Goal: Information Seeking & Learning: Compare options

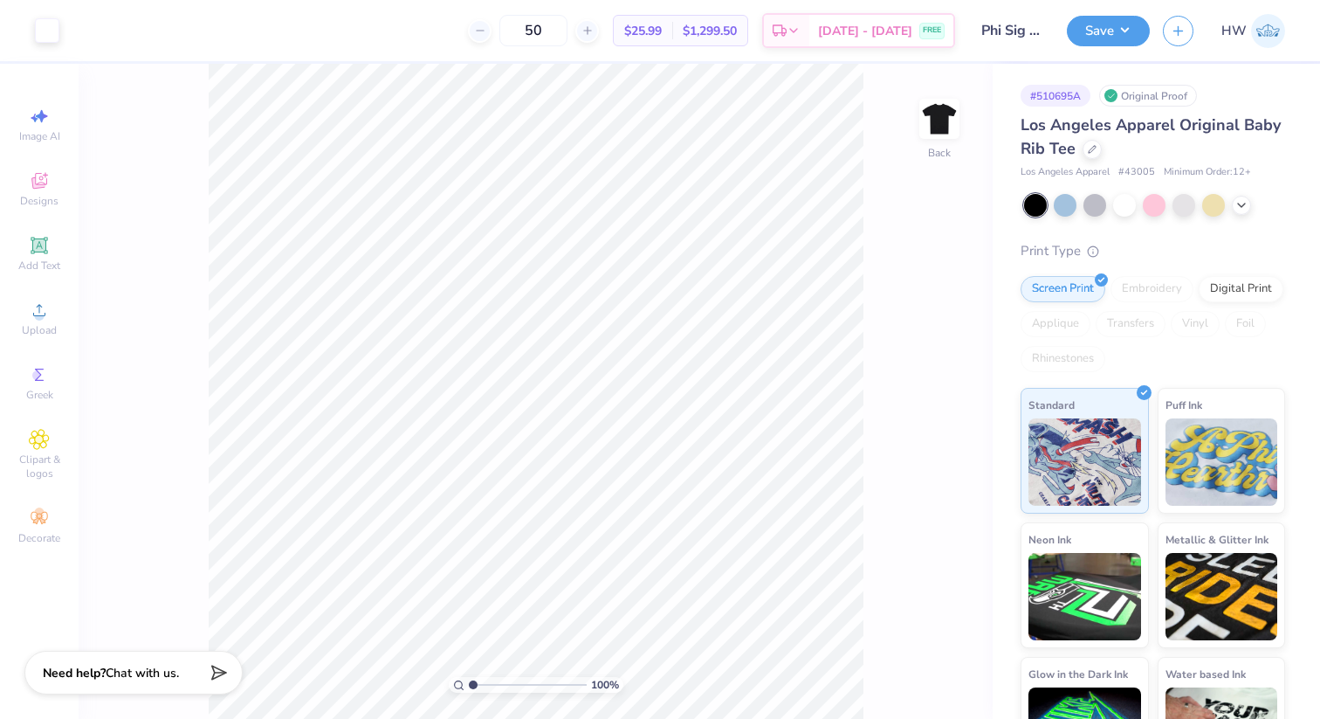
drag, startPoint x: 474, startPoint y: 685, endPoint x: 516, endPoint y: 688, distance: 42.1
type input "4.78"
click at [517, 688] on input "range" at bounding box center [528, 685] width 118 height 16
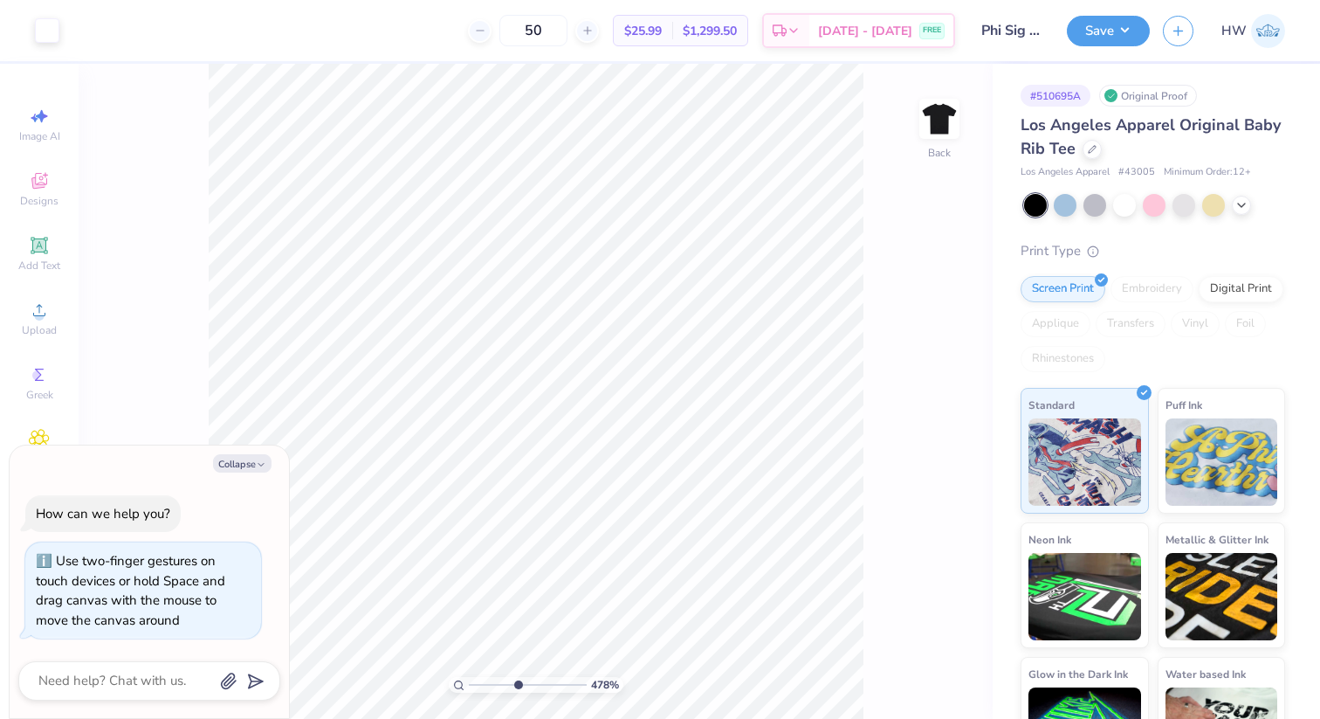
type textarea "x"
drag, startPoint x: 513, startPoint y: 685, endPoint x: 493, endPoint y: 685, distance: 21.0
click at [493, 685] on input "range" at bounding box center [528, 685] width 118 height 16
click at [486, 683] on input "range" at bounding box center [528, 685] width 118 height 16
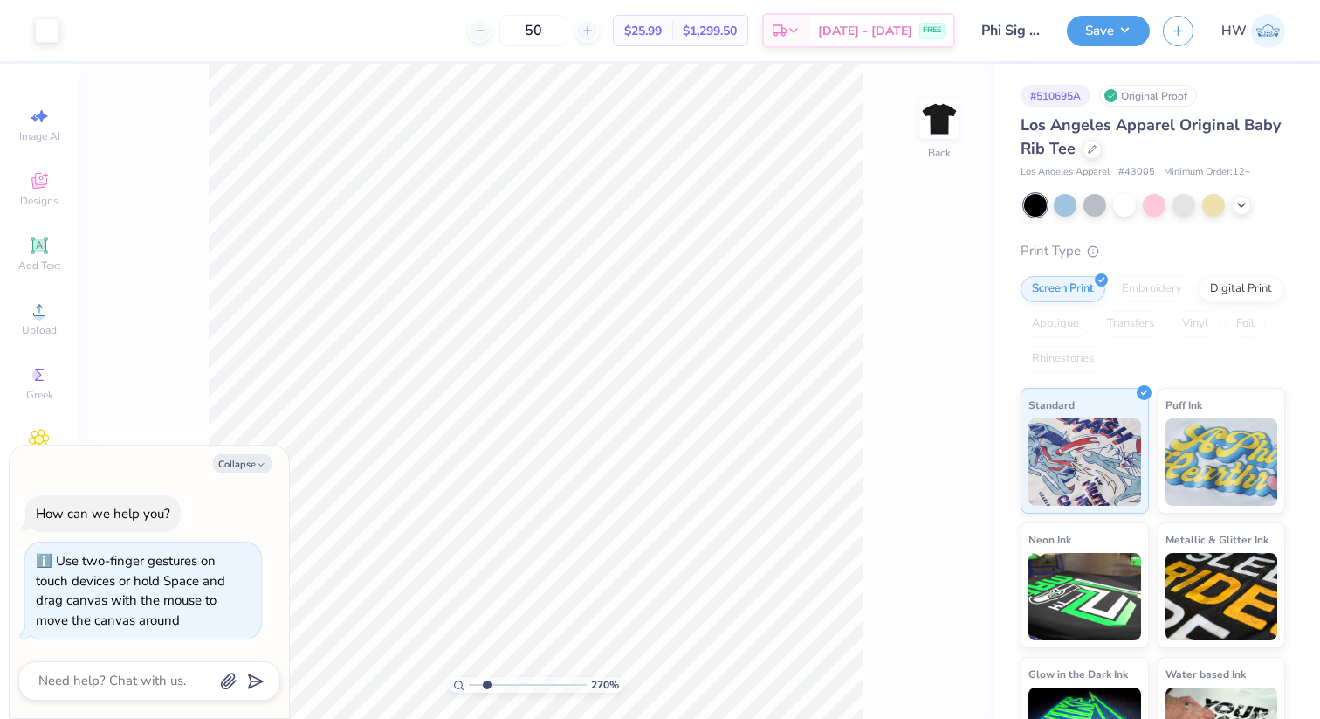
click at [485, 687] on input "range" at bounding box center [528, 685] width 118 height 16
type input "2.05"
click at [485, 685] on input "range" at bounding box center [528, 685] width 118 height 16
type textarea "x"
type input "3.12"
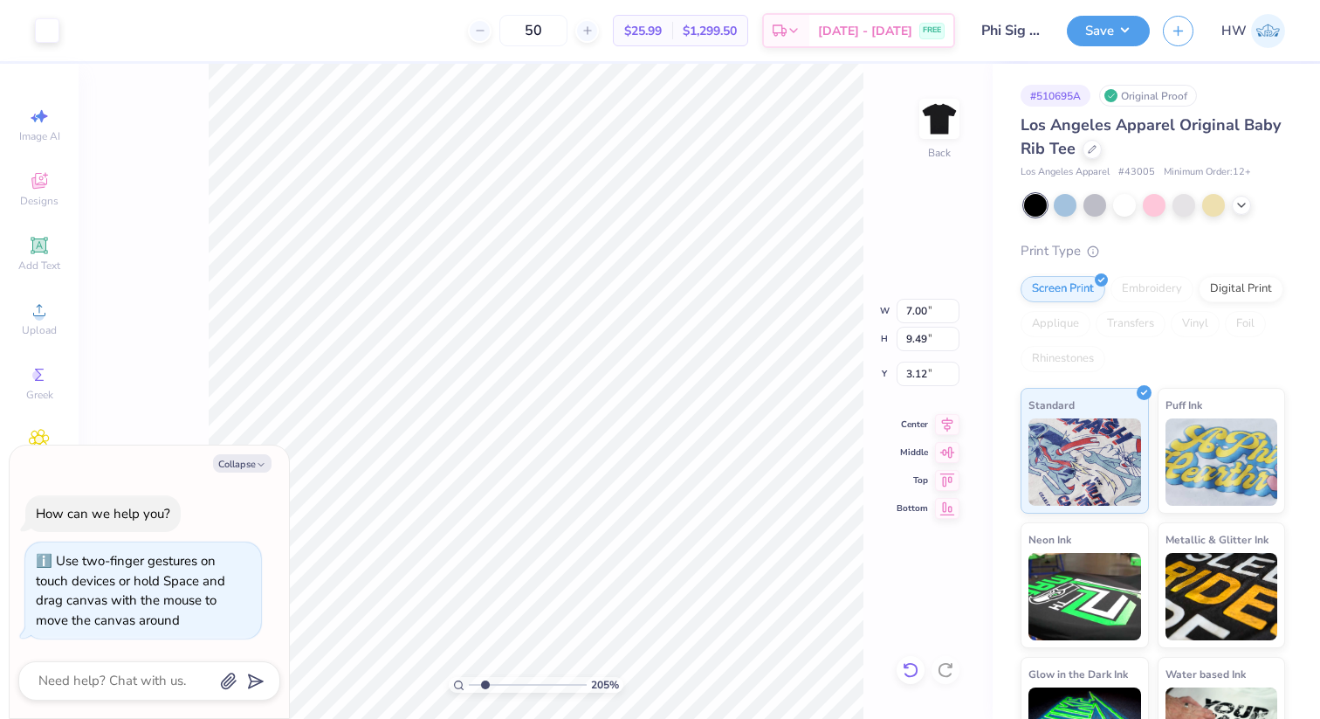
click at [916, 668] on icon at bounding box center [910, 670] width 15 height 16
click at [916, 668] on div "205 % Back W 7.00 7.00 " H 9.49 9.49 " Y 3.12 3.12 " Center Middle Top Bottom" at bounding box center [536, 391] width 914 height 655
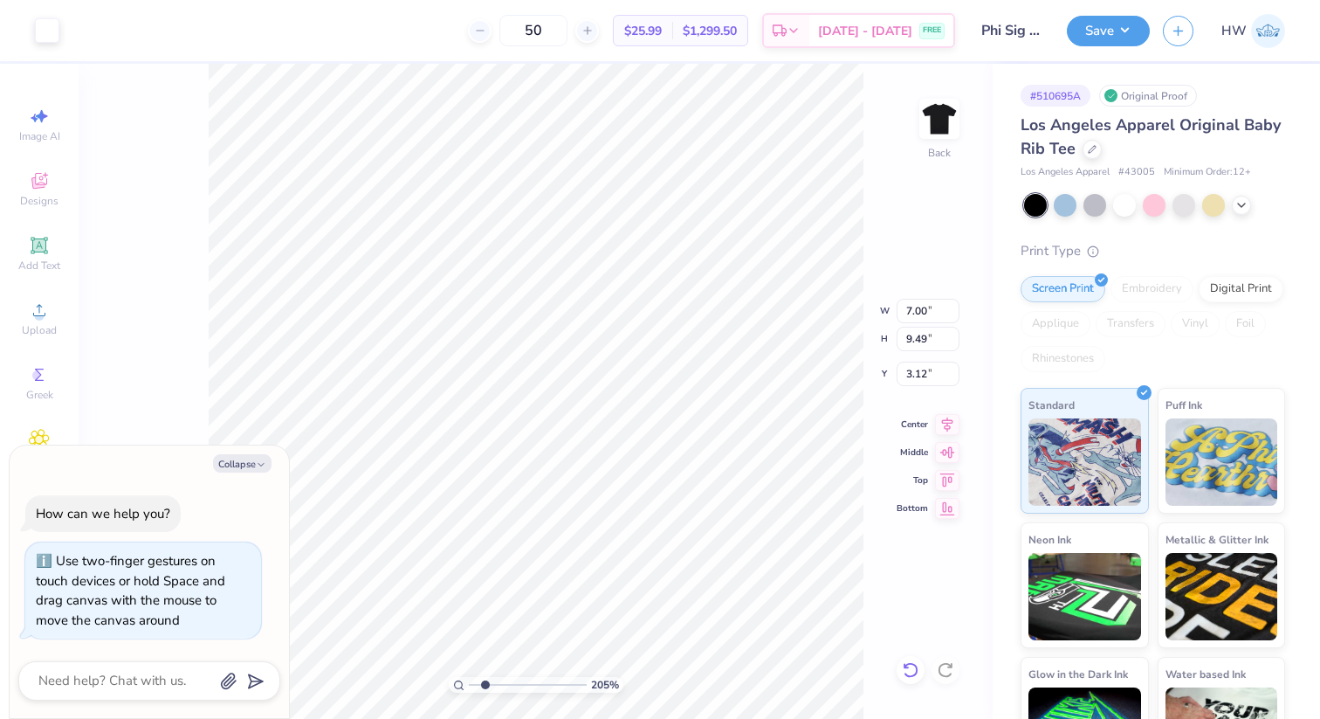
click at [916, 668] on div "205 % Back W 7.00 7.00 " H 9.49 9.49 " Y 3.12 3.12 " Center Middle Top Bottom" at bounding box center [536, 391] width 914 height 655
drag, startPoint x: 977, startPoint y: 238, endPoint x: 1008, endPoint y: 327, distance: 93.3
click at [977, 238] on div "205 % Back W 7.00 7.00 " H 9.49 9.49 " Y 3.12 3.12 " Center Middle Top Bottom" at bounding box center [536, 391] width 914 height 655
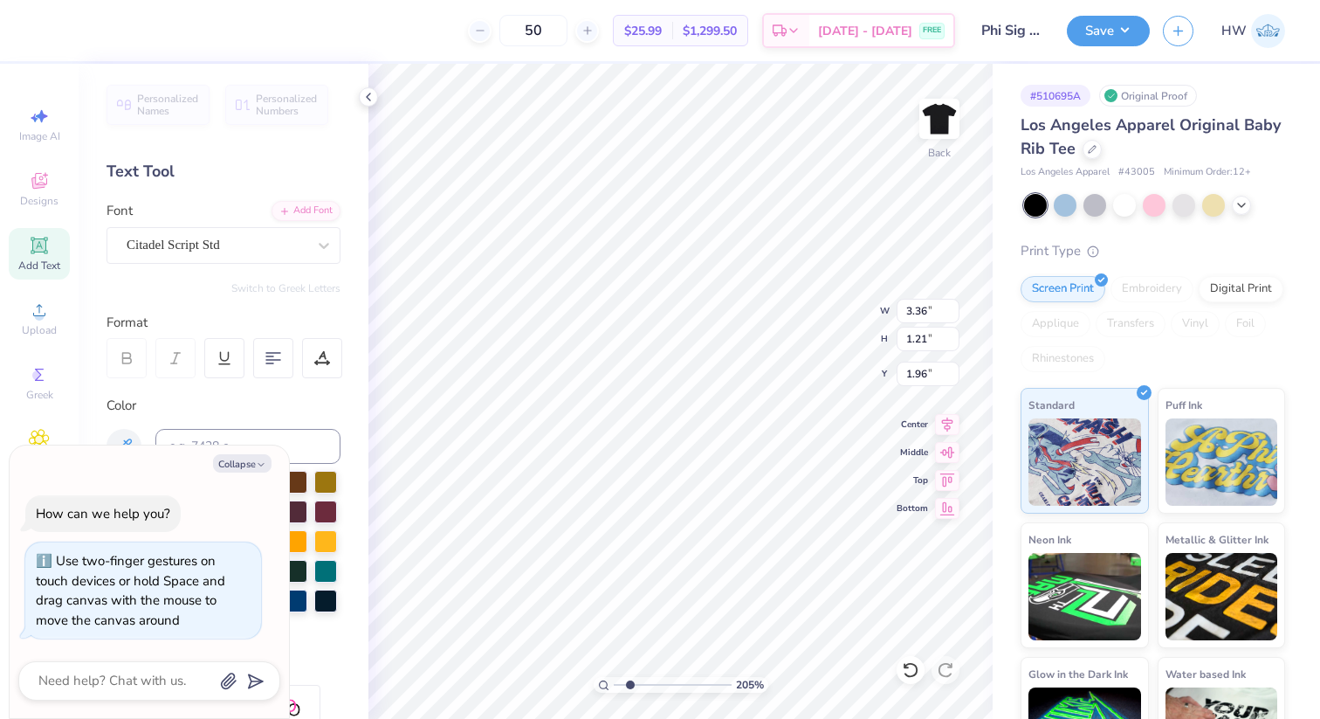
click at [999, 259] on div "# 510695A Original Proof Los Angeles Apparel Original Baby Rib Tee Los Angeles …" at bounding box center [1156, 423] width 327 height 719
type textarea "x"
type input "1.28"
type textarea "x"
type input "3.12"
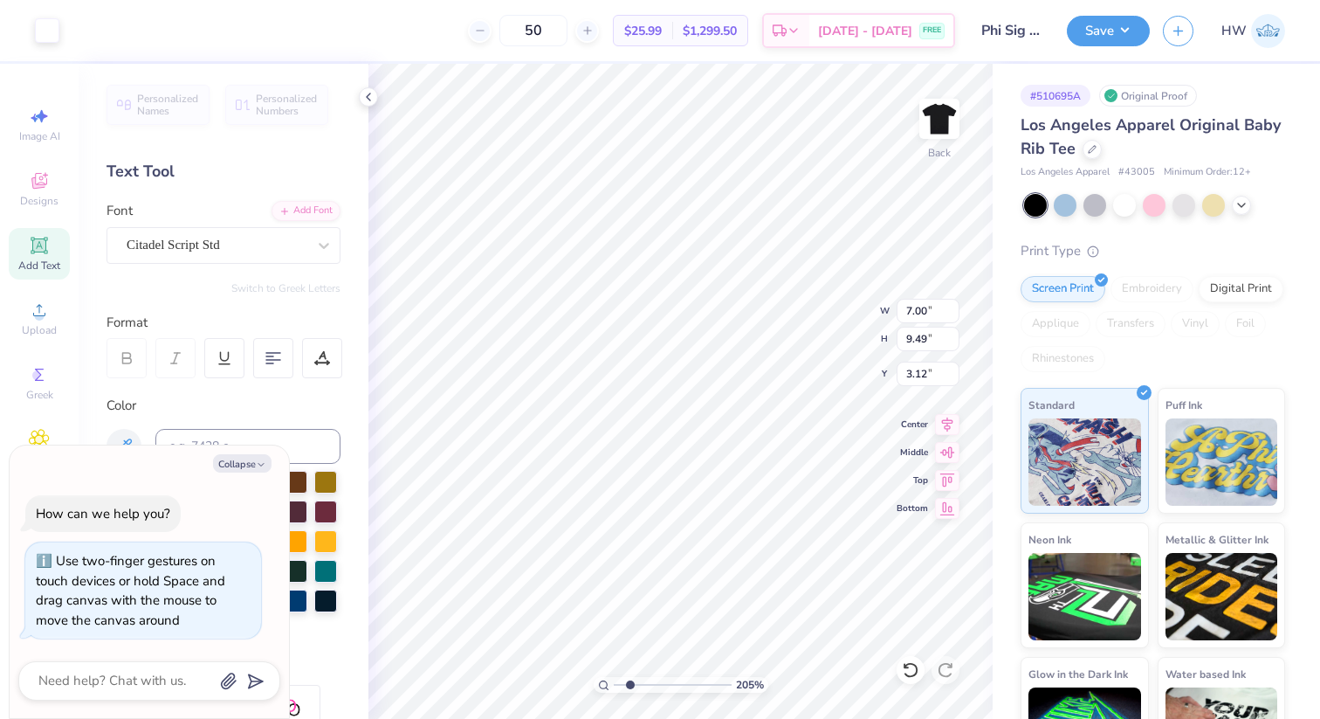
type textarea "x"
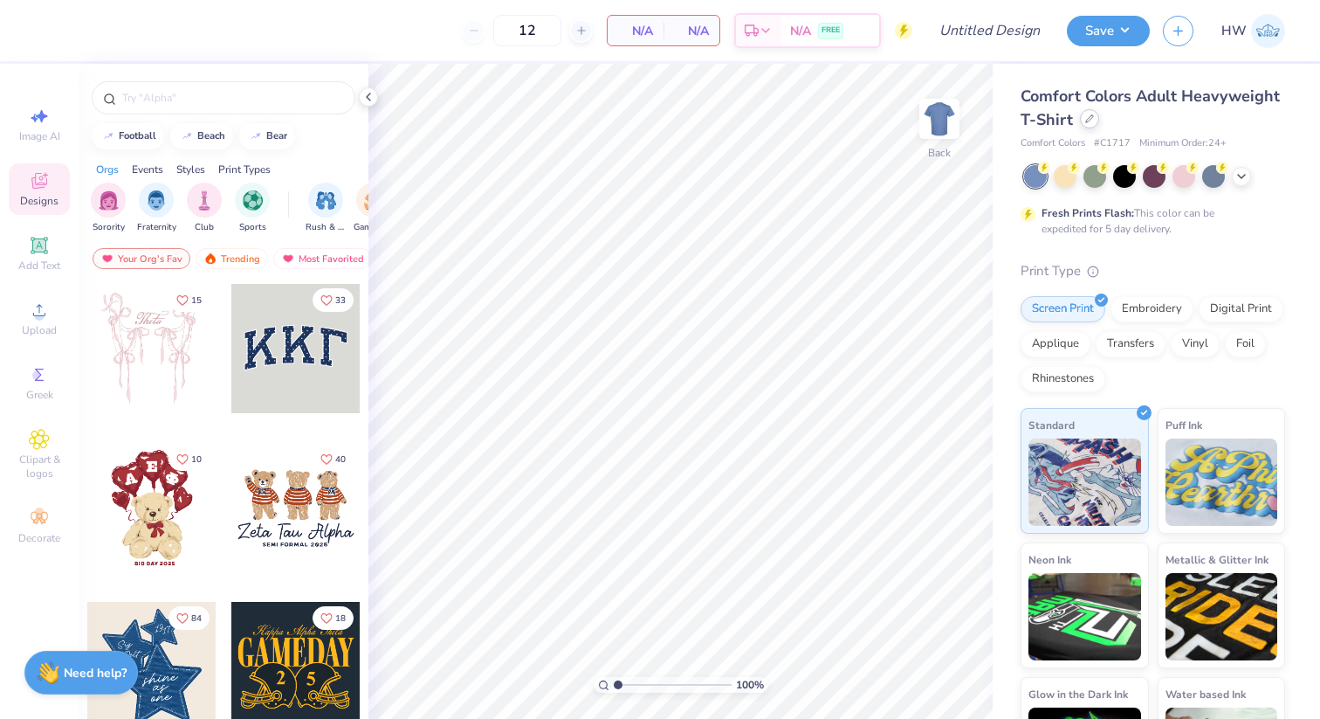
click at [1082, 125] on div at bounding box center [1089, 118] width 19 height 19
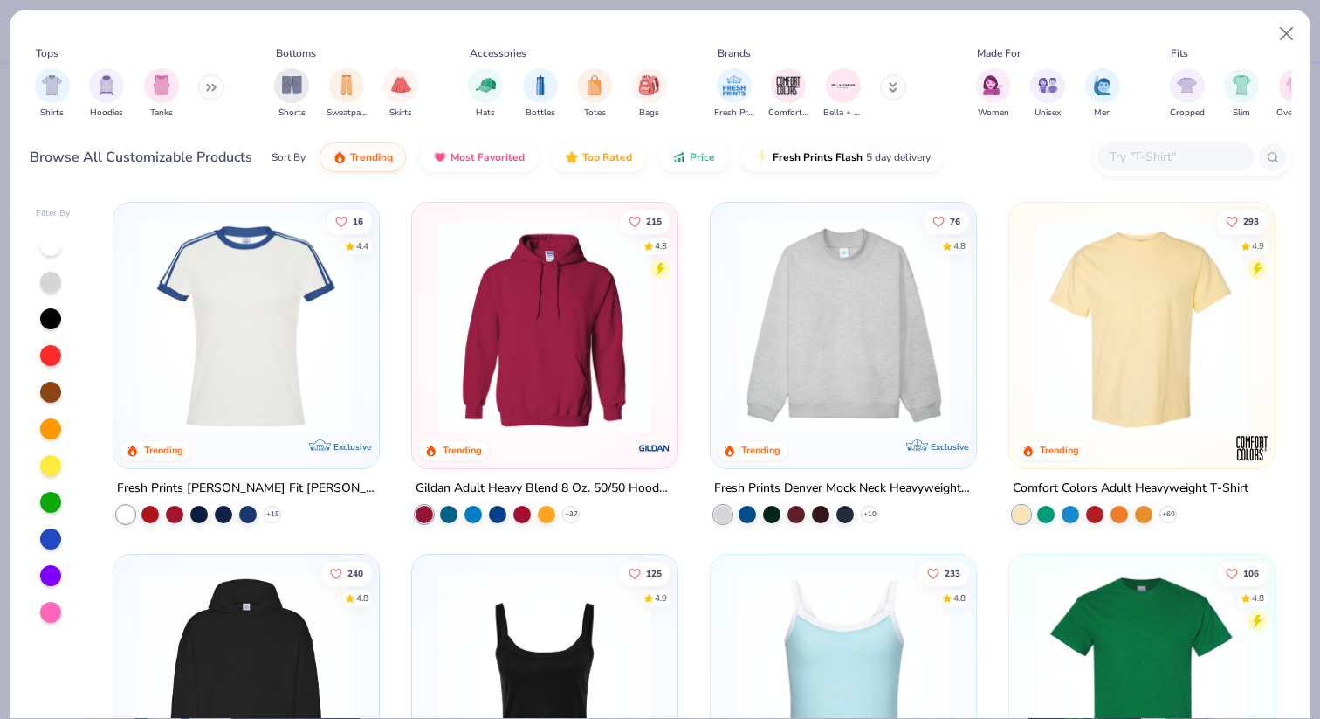
click at [1150, 158] on input "text" at bounding box center [1175, 157] width 134 height 20
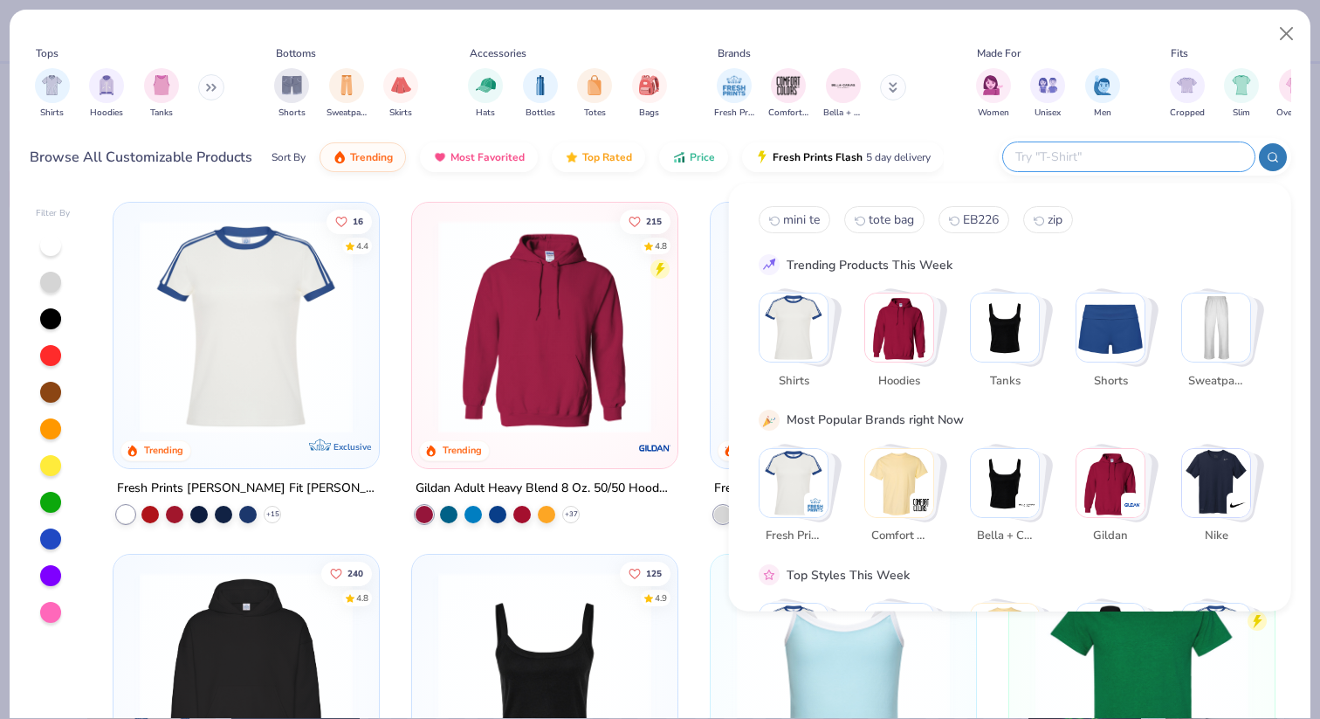
paste input "1012BE"
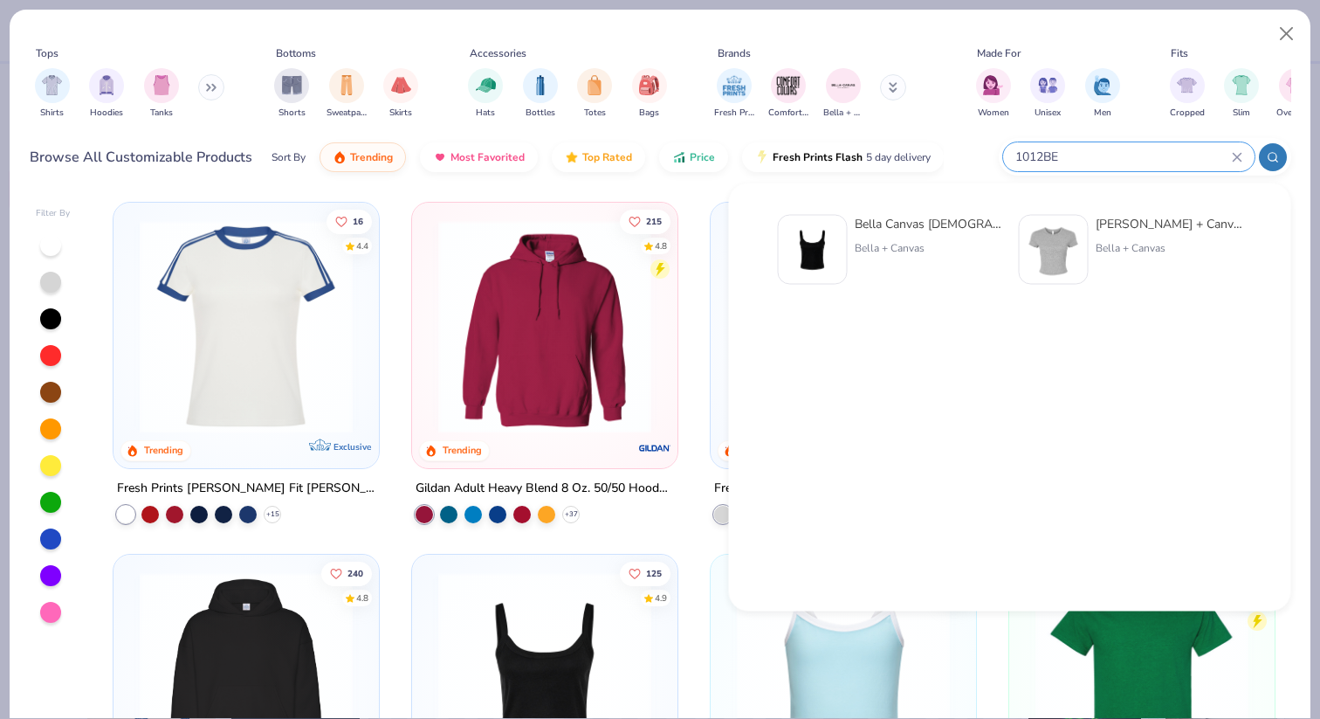
type input "1012BE"
click at [920, 224] on div "Bella Canvas [DEMOGRAPHIC_DATA]' Micro Ribbed Scoop Tank" at bounding box center [928, 224] width 147 height 18
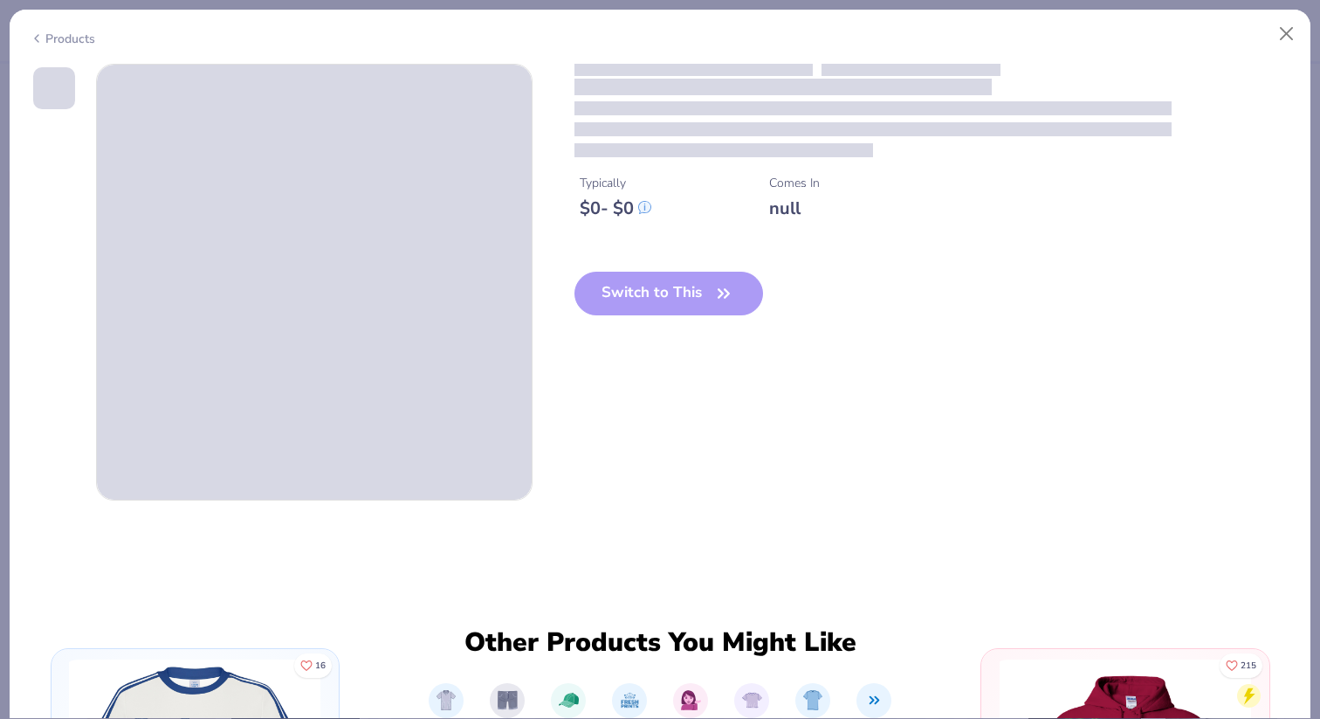
click at [695, 294] on div "Switch to This" at bounding box center [669, 308] width 189 height 72
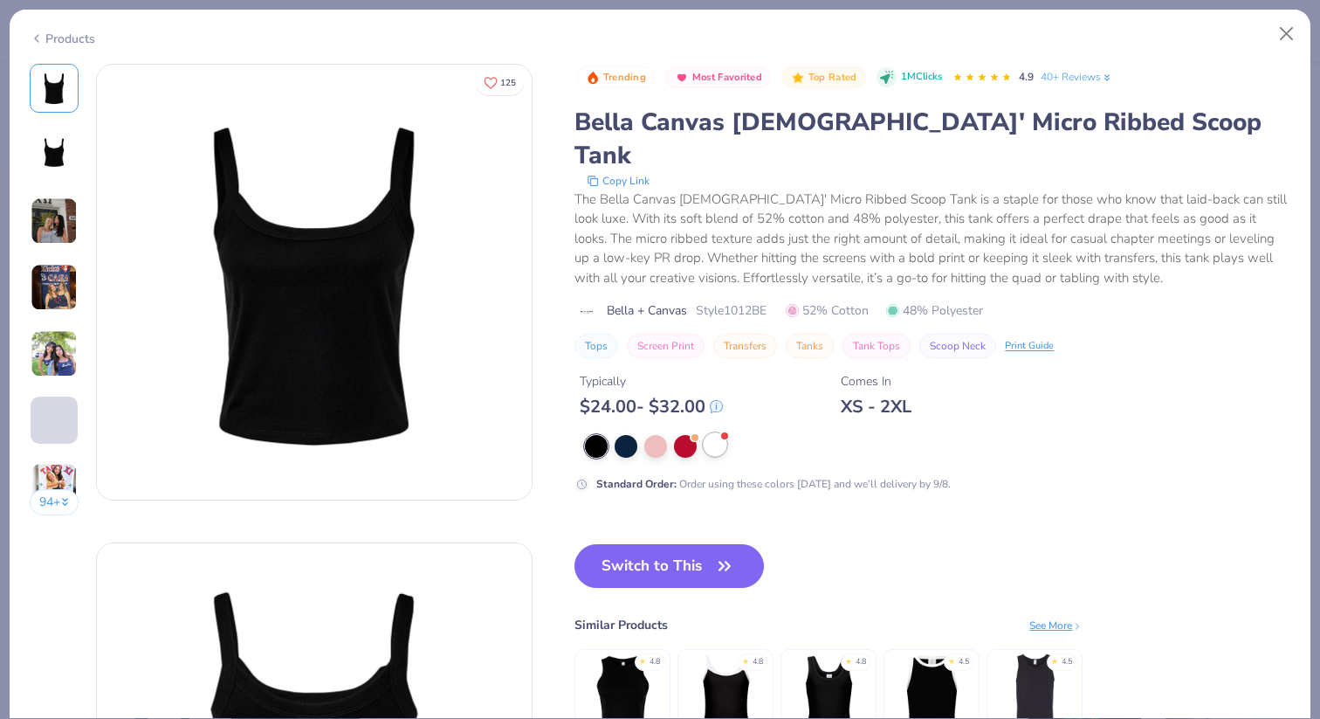
click at [720, 433] on div at bounding box center [715, 444] width 23 height 23
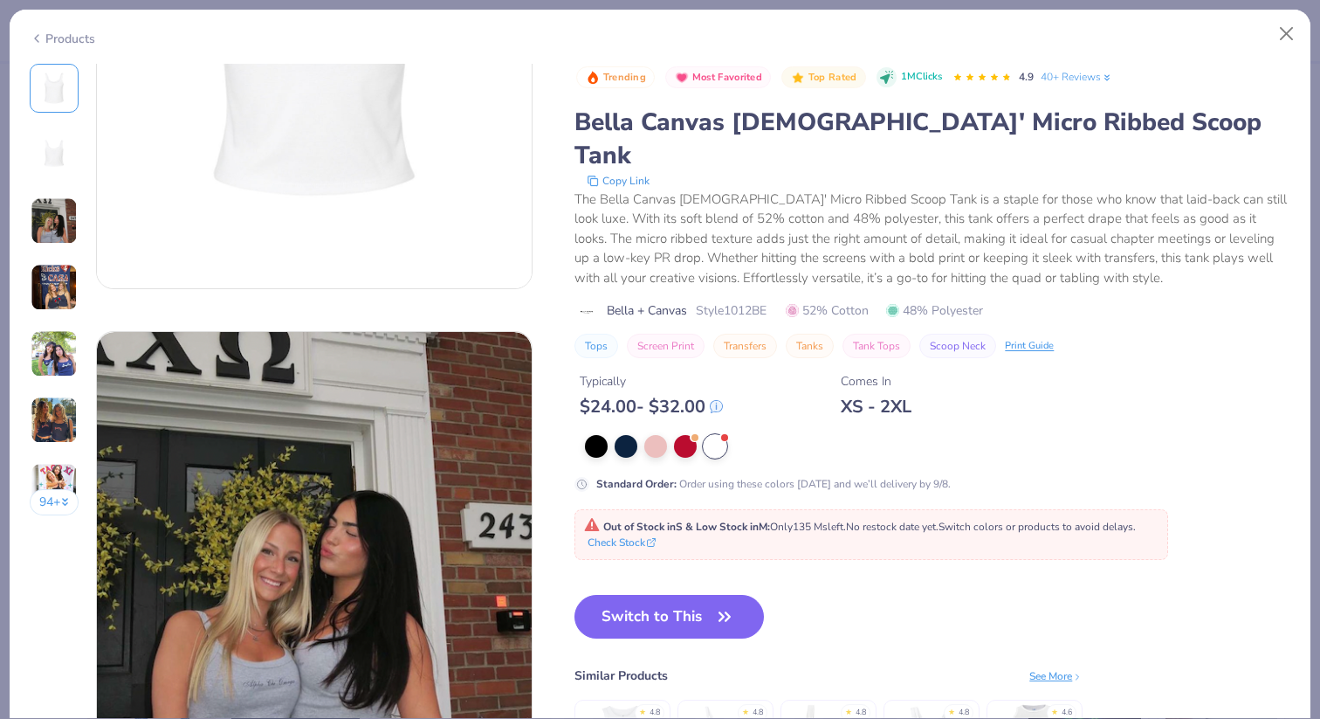
scroll to position [749, 0]
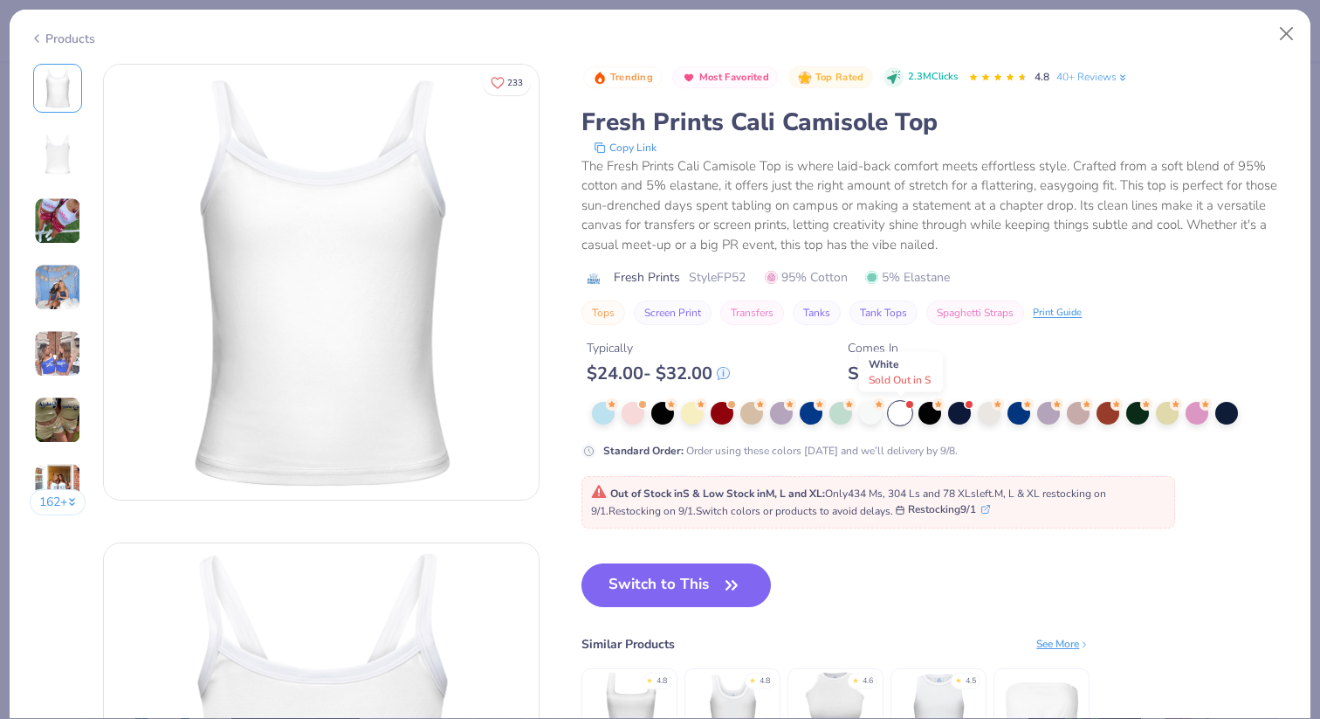
click at [904, 414] on div at bounding box center [900, 413] width 23 height 23
click at [1284, 30] on button "Close" at bounding box center [1287, 33] width 33 height 33
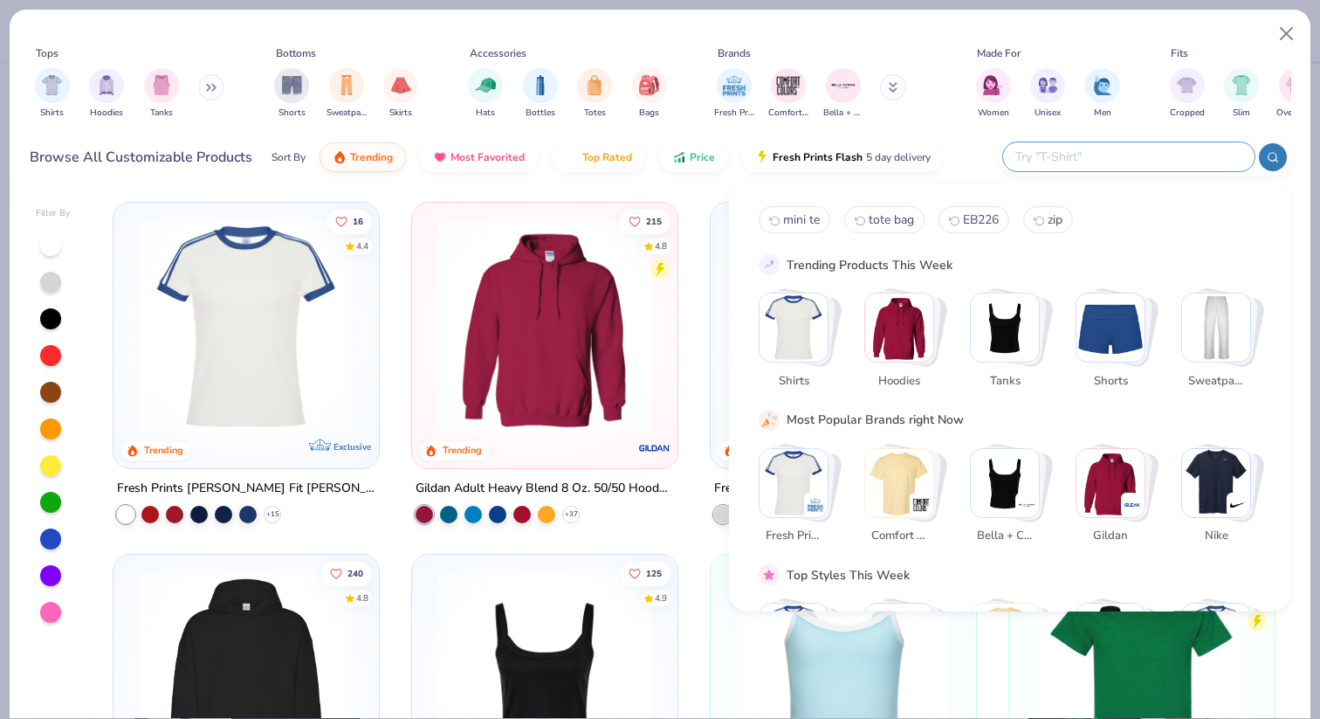
click at [1131, 159] on input "text" at bounding box center [1128, 157] width 229 height 20
type input "tank"
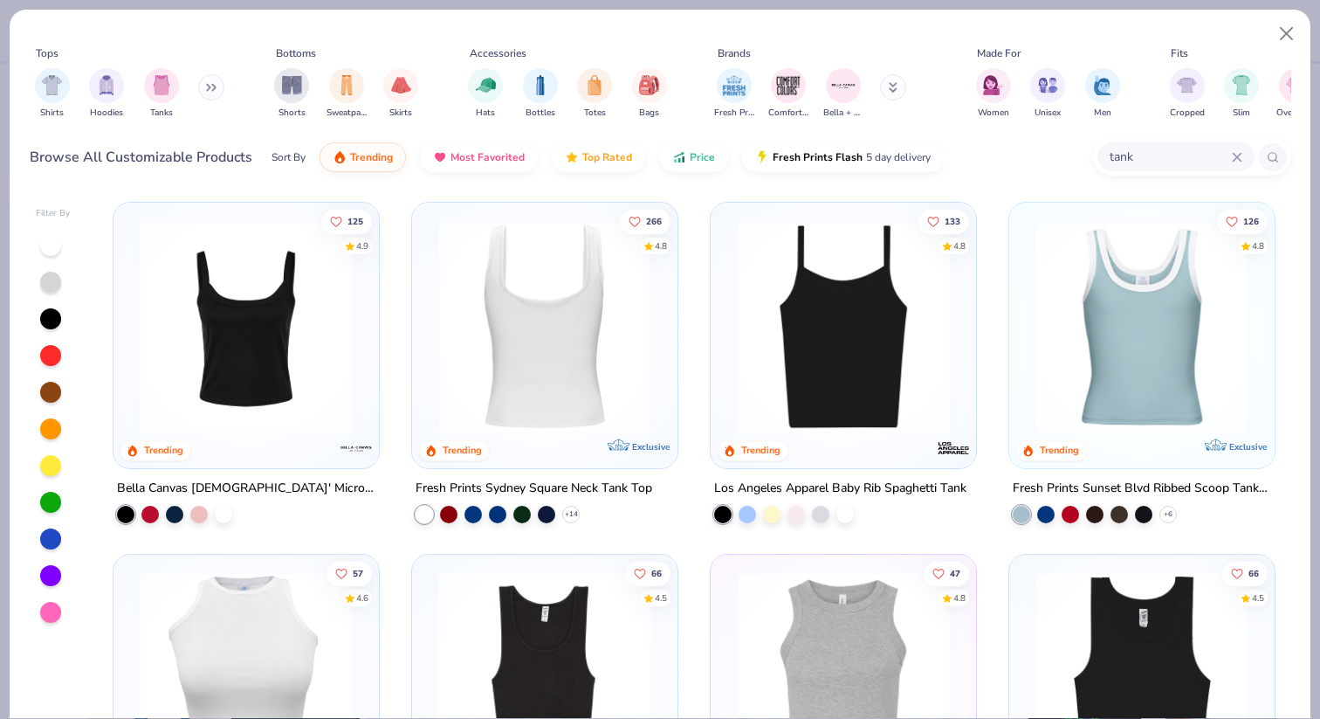
click at [611, 408] on img at bounding box center [545, 326] width 231 height 213
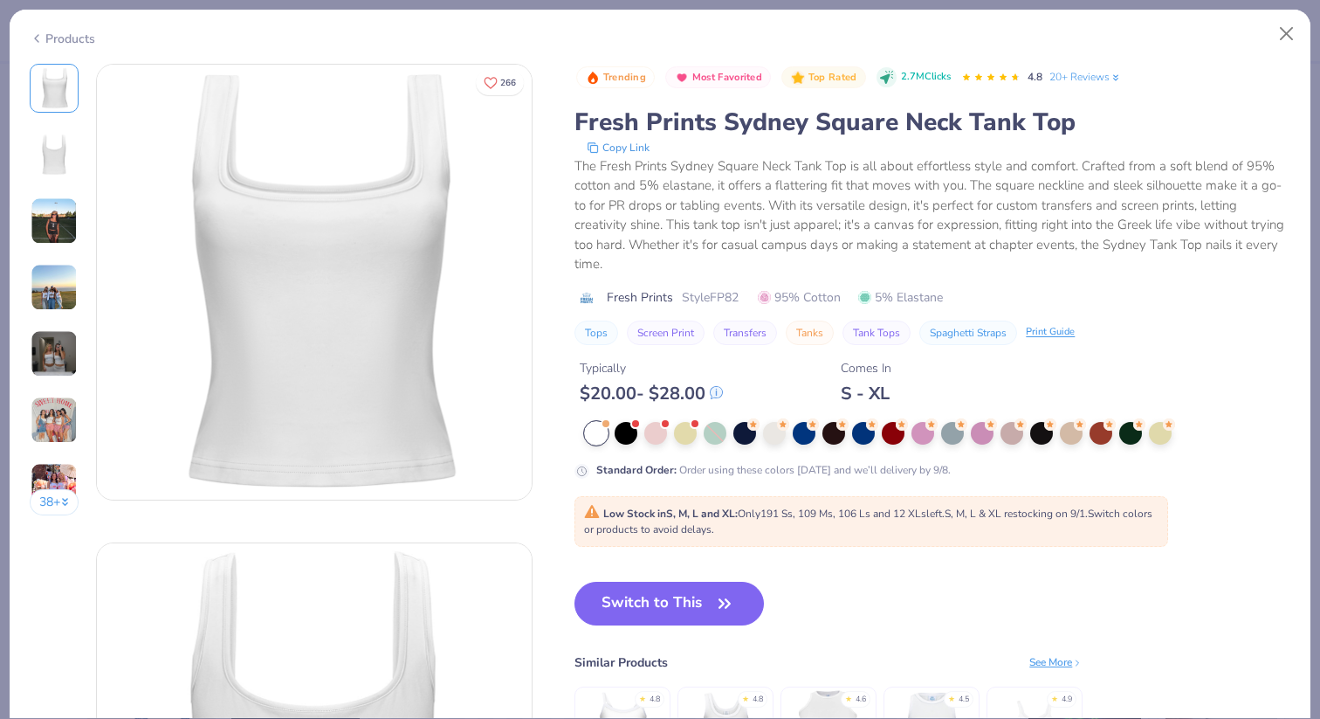
click at [596, 431] on div at bounding box center [596, 433] width 23 height 23
click at [662, 596] on button "Switch to This" at bounding box center [669, 604] width 189 height 44
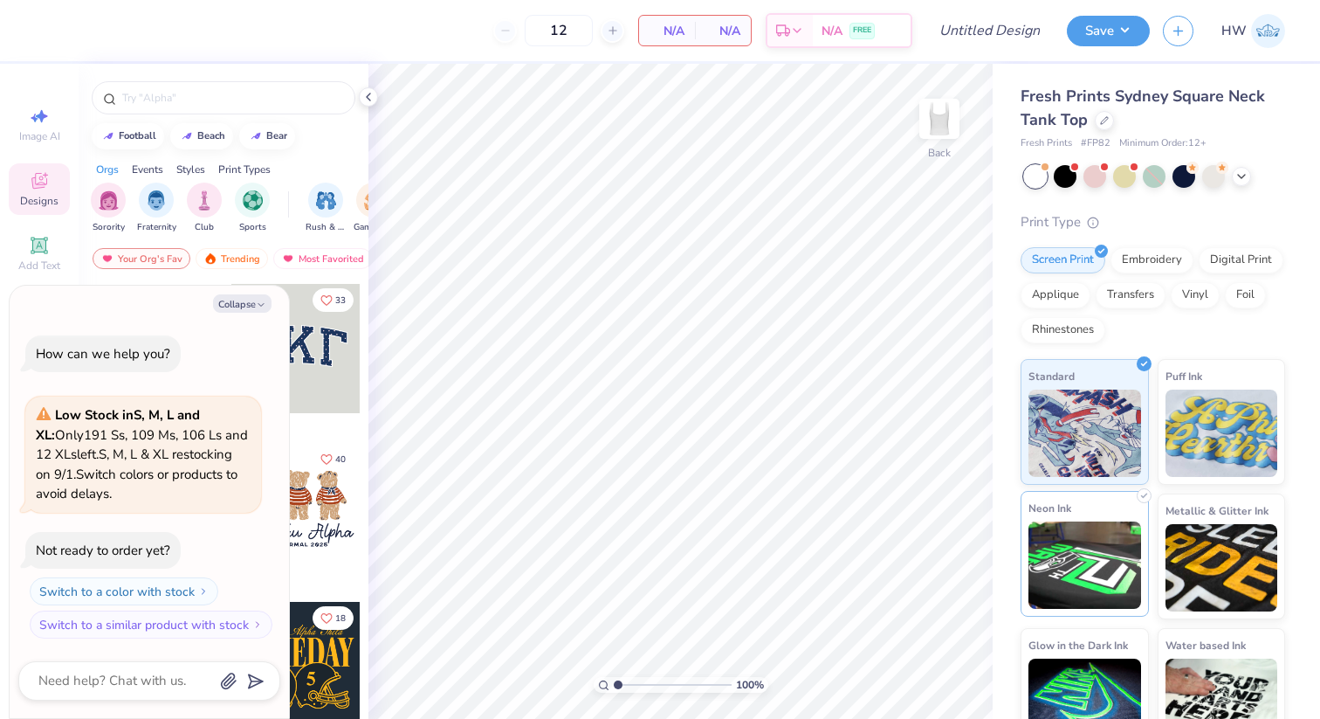
scroll to position [35, 0]
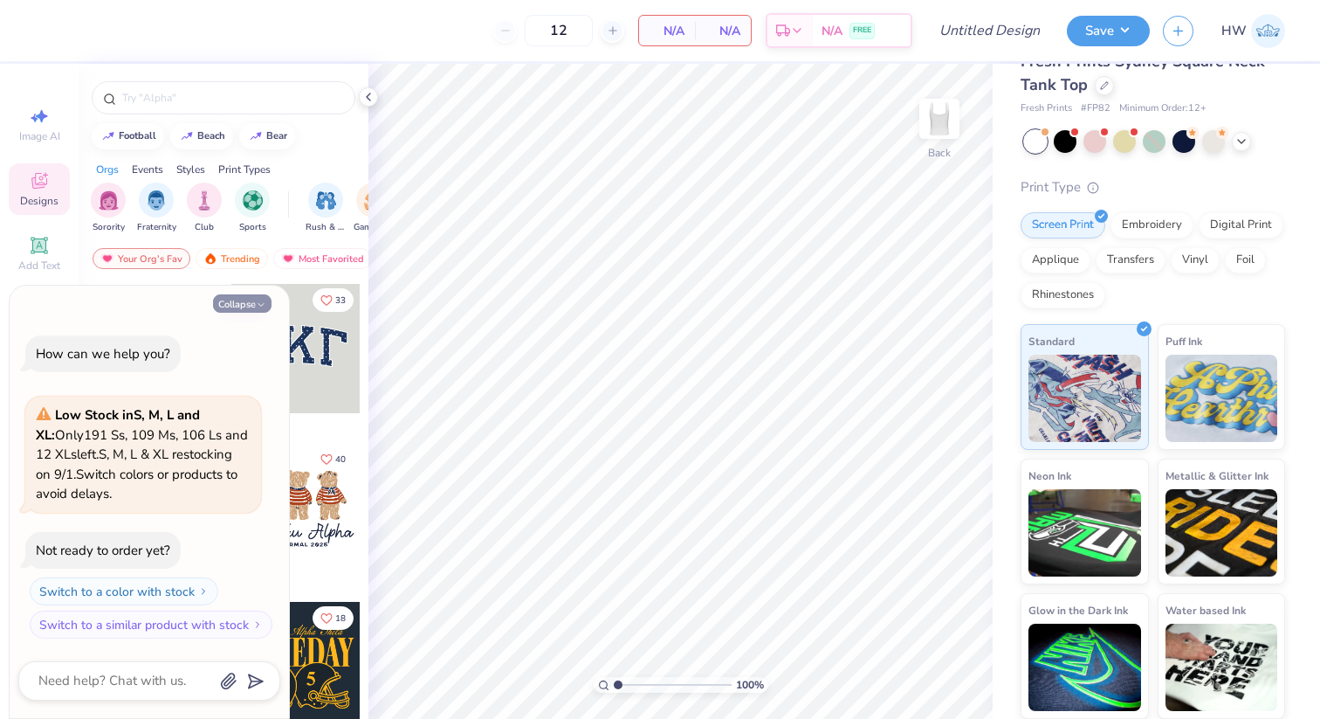
click at [253, 307] on button "Collapse" at bounding box center [242, 303] width 59 height 18
type textarea "x"
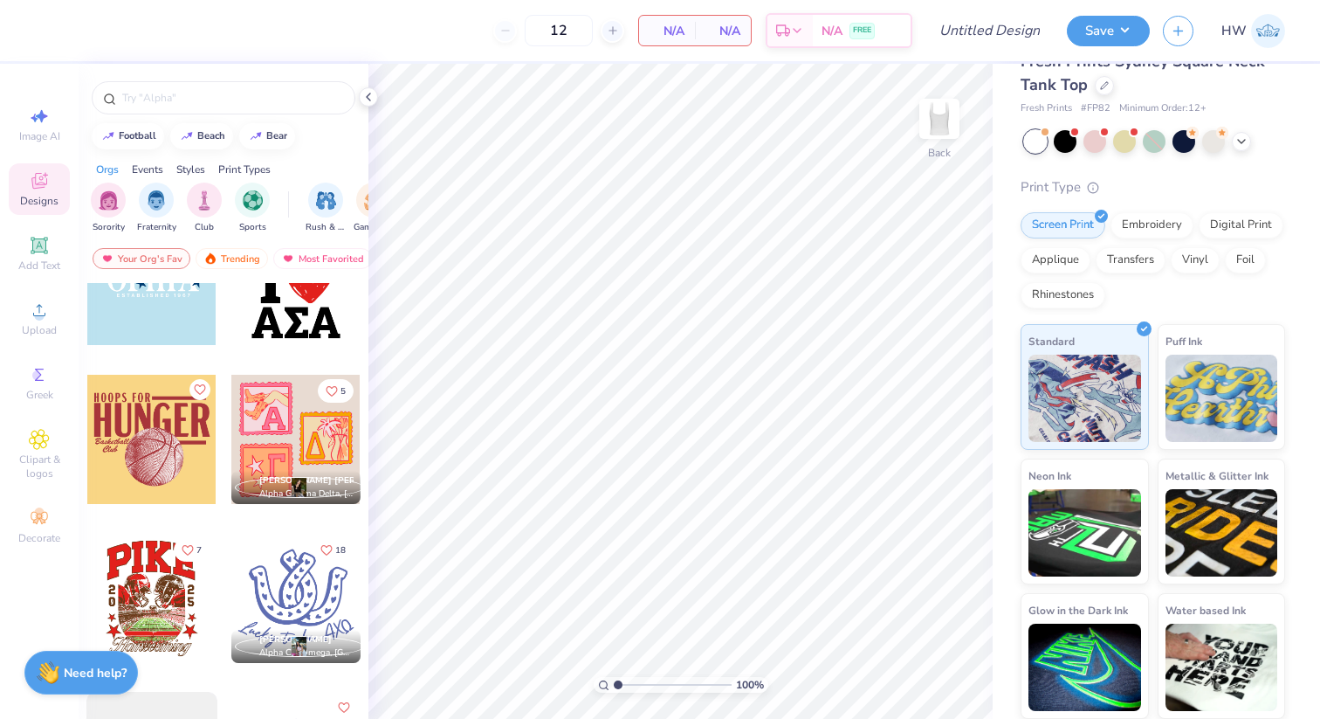
scroll to position [0, 0]
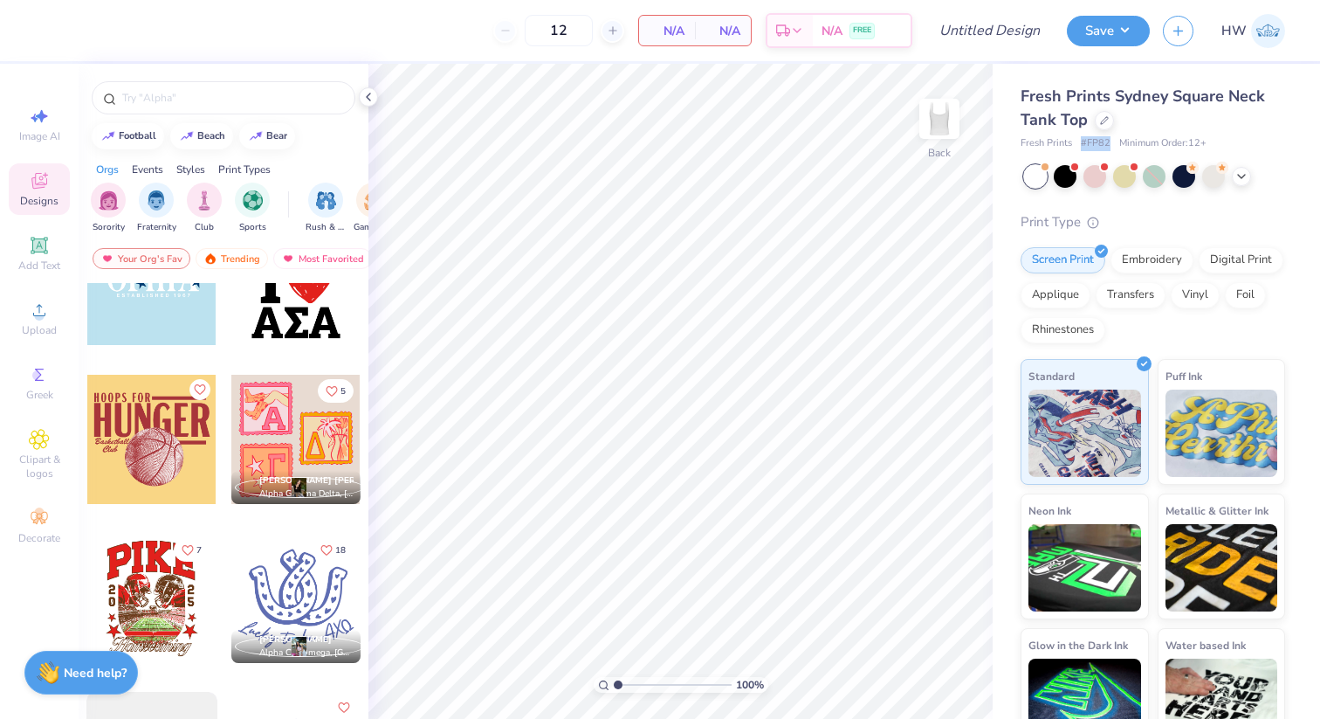
drag, startPoint x: 1109, startPoint y: 144, endPoint x: 1081, endPoint y: 145, distance: 28.0
click at [1081, 145] on div "Fresh Prints # FP82 Minimum Order: 12 +" at bounding box center [1153, 143] width 265 height 15
copy span "# FP82"
